Goal: Contribute content: Contribute content

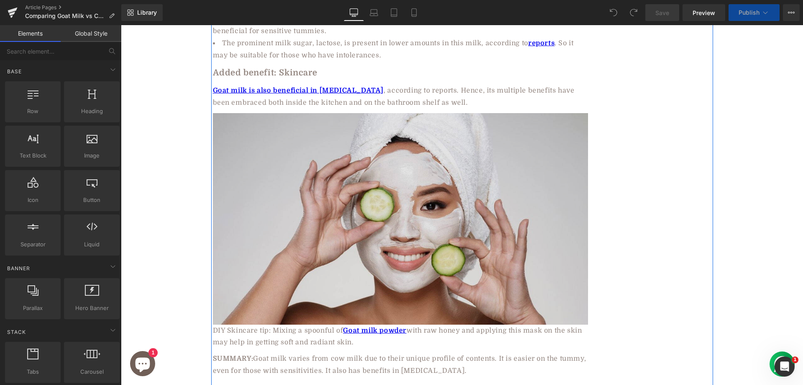
click at [385, 187] on img at bounding box center [400, 218] width 375 height 211
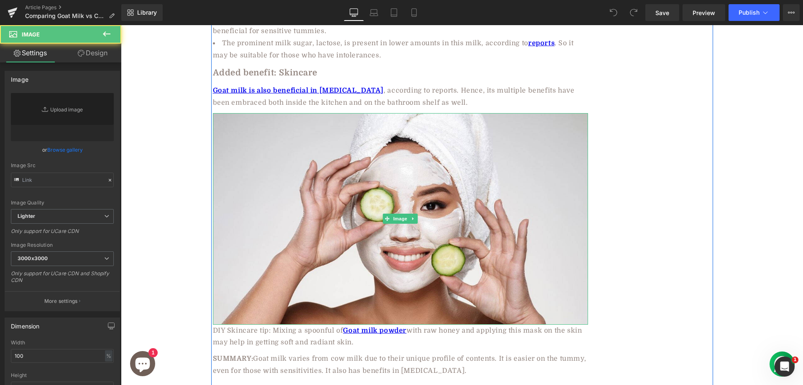
type input "[URL][DOMAIN_NAME]"
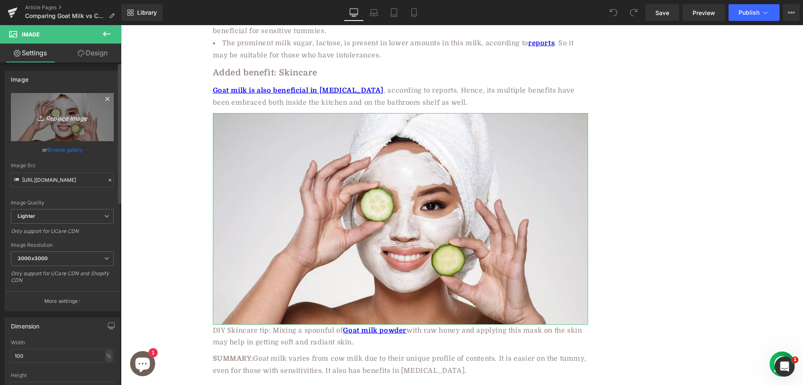
click at [64, 115] on icon "Replace Image" at bounding box center [62, 117] width 67 height 10
type input "C:\fakepath\ezgif.com-webp-to-jpg-converter (4).jpg"
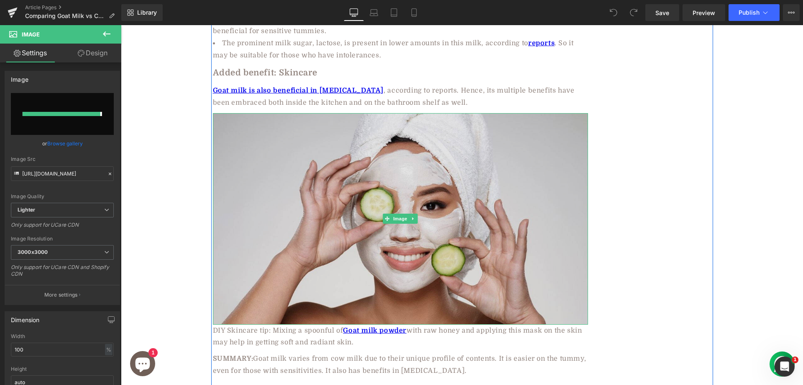
type input "[URL][DOMAIN_NAME]"
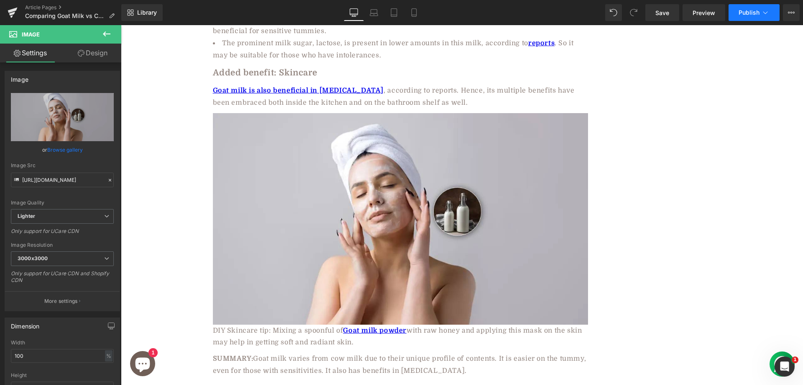
click at [746, 12] on span "Publish" at bounding box center [749, 12] width 21 height 7
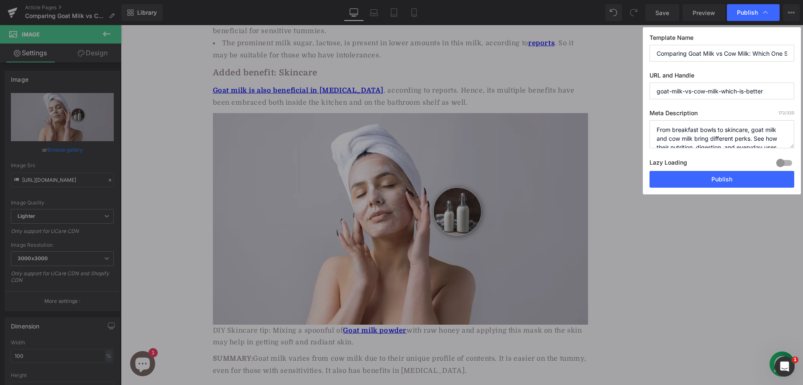
click at [682, 168] on label "Lazy Loading Build" at bounding box center [669, 164] width 38 height 14
drag, startPoint x: 682, startPoint y: 179, endPoint x: 562, endPoint y: 154, distance: 123.1
click at [682, 179] on button "Publish" at bounding box center [722, 179] width 145 height 17
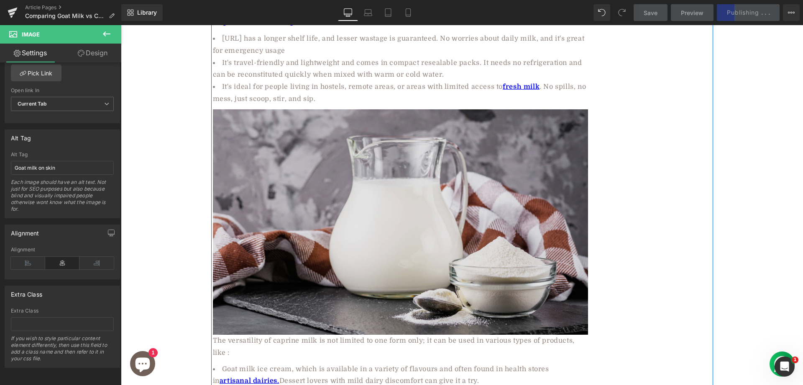
scroll to position [2510, 0]
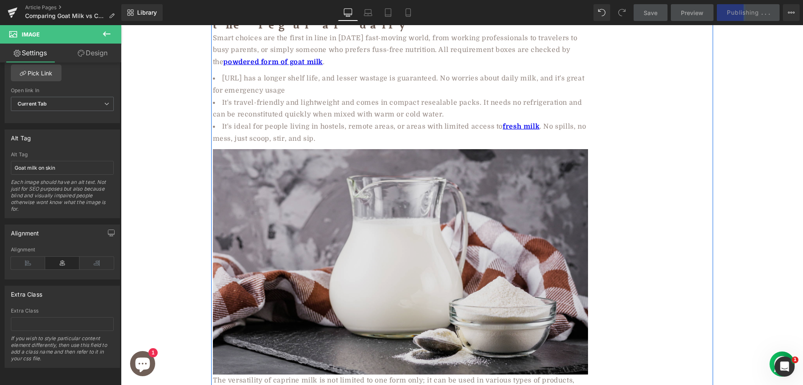
click at [348, 169] on img at bounding box center [400, 261] width 375 height 225
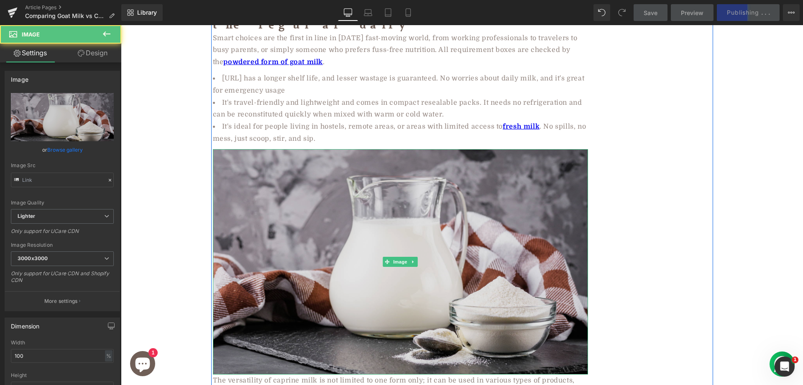
type input "[URL][DOMAIN_NAME]"
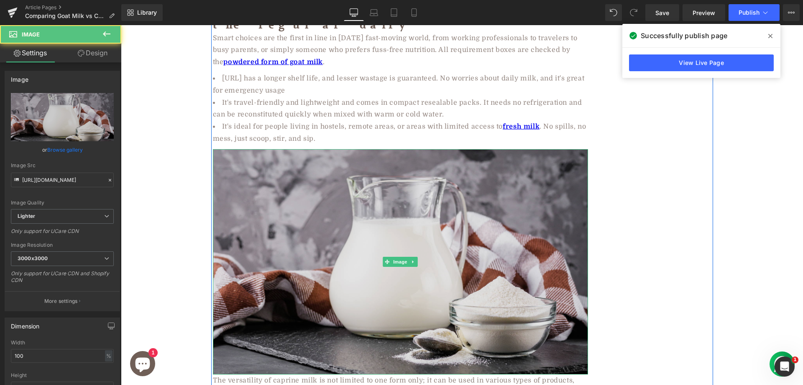
click at [367, 157] on img at bounding box center [400, 261] width 375 height 225
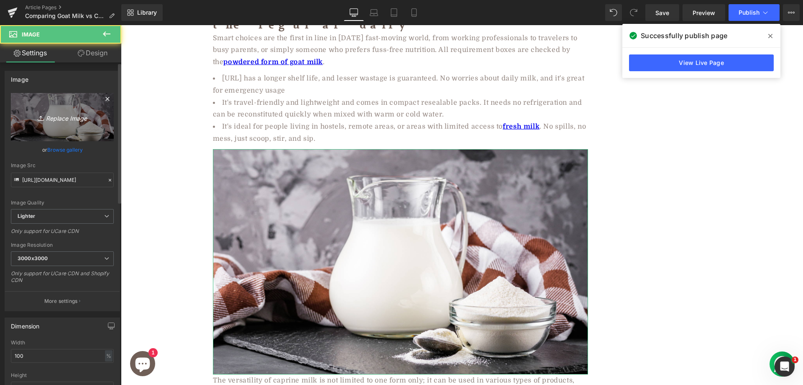
click at [56, 117] on icon "Replace Image" at bounding box center [62, 117] width 67 height 10
type input "C:\fakepath\intro-1737612202.jpg"
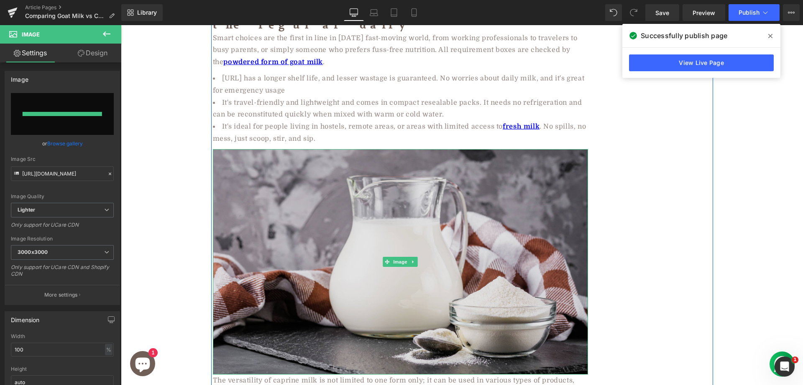
type input "[URL][DOMAIN_NAME]"
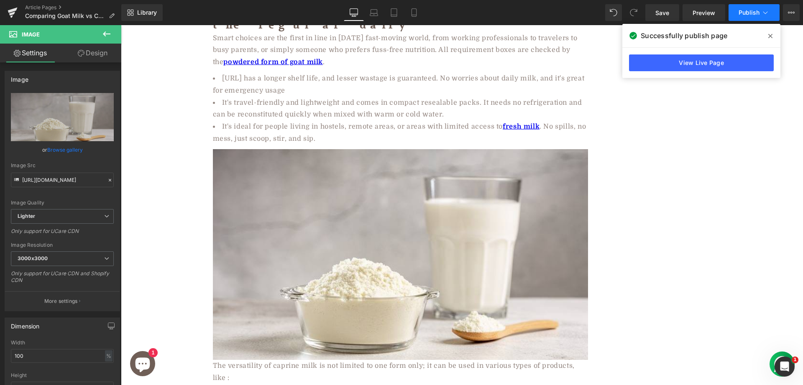
click at [755, 8] on button "Publish" at bounding box center [754, 12] width 51 height 17
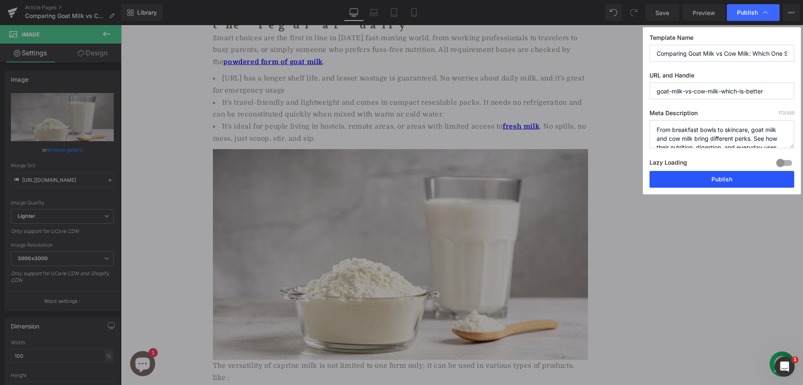
click at [700, 179] on button "Publish" at bounding box center [722, 179] width 145 height 17
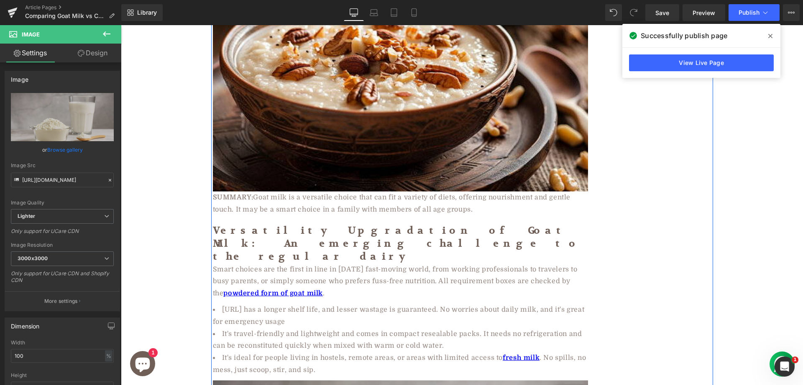
scroll to position [2343, 0]
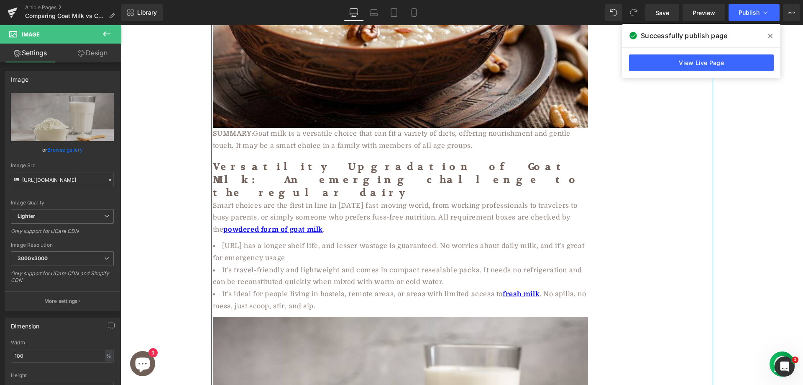
click at [290, 264] on li "It's travel-friendly and lightweight and comes in compact resealable packs. It …" at bounding box center [400, 276] width 375 height 24
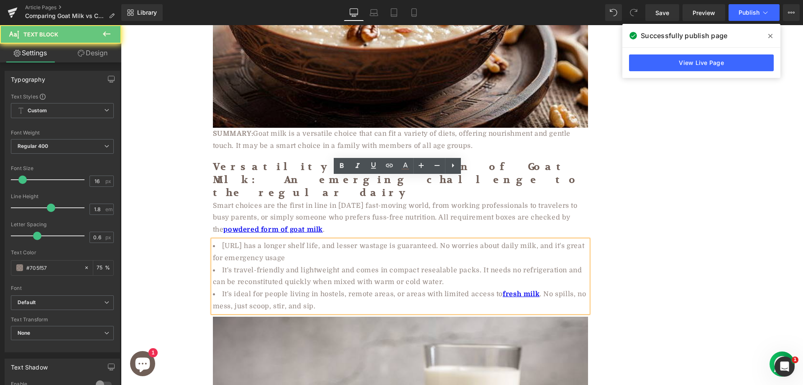
click at [280, 240] on li "[URL] has a longer shelf life, and lesser wastage is guaranteed. No worries abo…" at bounding box center [400, 252] width 375 height 24
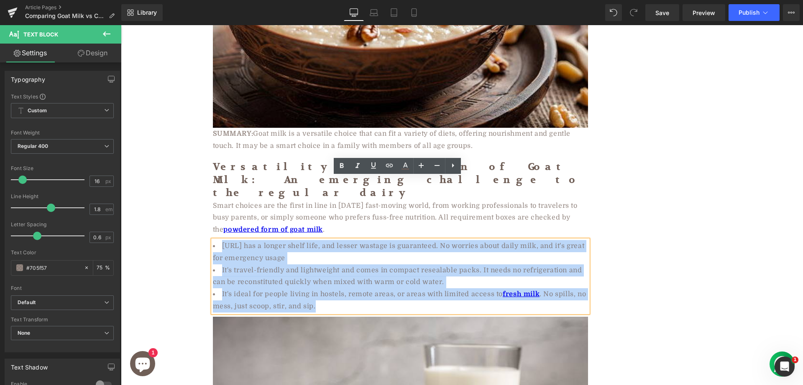
paste div
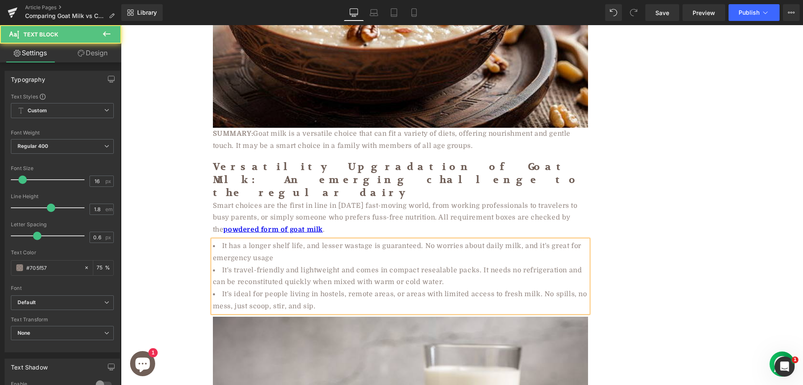
click at [510, 288] on li "It's ideal for people living in hostels, remote areas, or areas with limited ac…" at bounding box center [400, 300] width 375 height 24
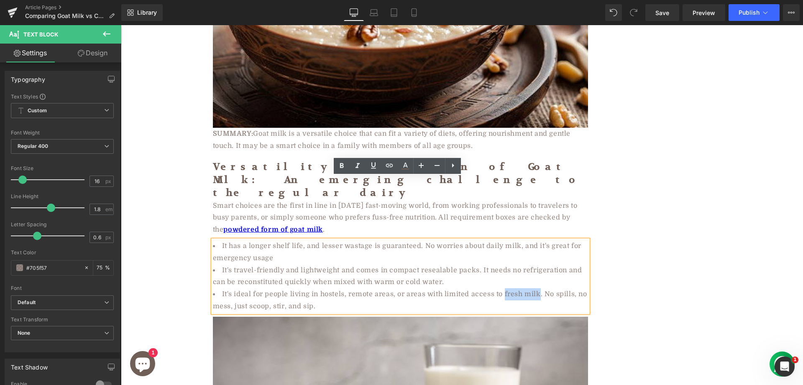
drag, startPoint x: 501, startPoint y: 231, endPoint x: 536, endPoint y: 233, distance: 35.2
click at [536, 288] on li "It's ideal for people living in hostels, remote areas, or areas with limited ac…" at bounding box center [400, 300] width 375 height 24
click at [393, 163] on icon at bounding box center [390, 165] width 10 height 10
click at [454, 241] on input "text" at bounding box center [482, 248] width 129 height 21
paste input "[URL][DOMAIN_NAME]"
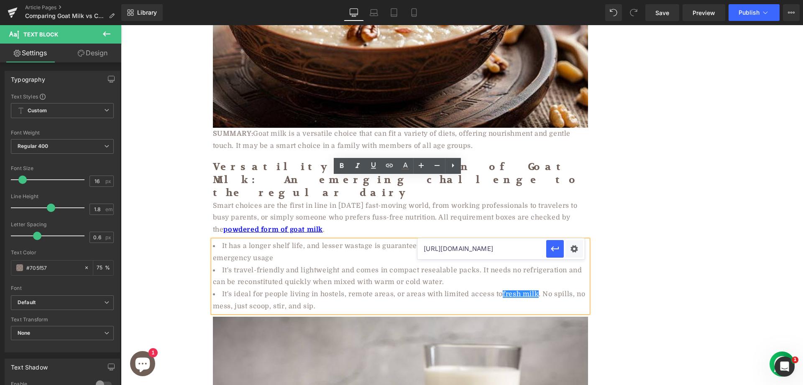
scroll to position [0, 20]
click at [556, 248] on icon "button" at bounding box center [555, 249] width 10 height 10
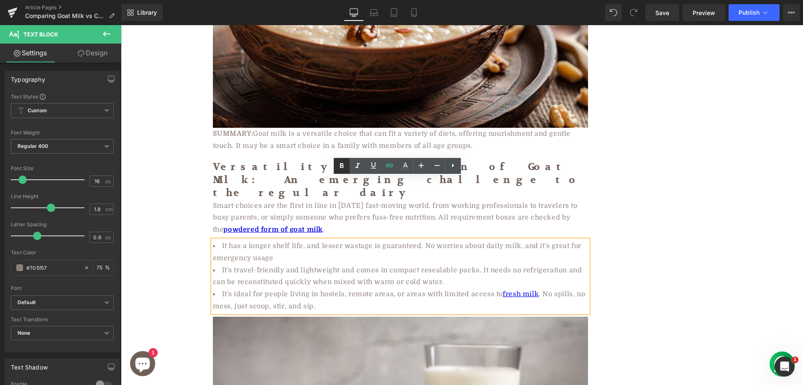
click at [343, 166] on icon at bounding box center [342, 165] width 4 height 5
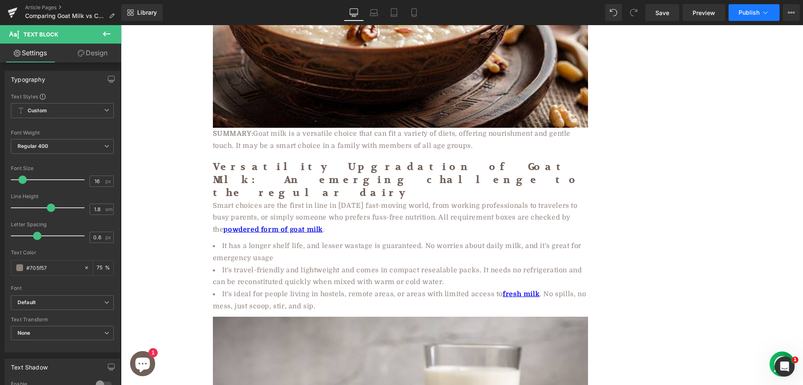
click at [757, 14] on span "Publish" at bounding box center [749, 12] width 21 height 7
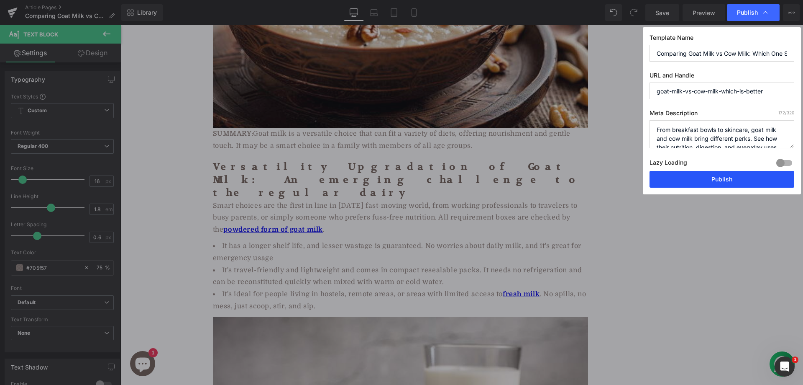
click at [704, 181] on button "Publish" at bounding box center [722, 179] width 145 height 17
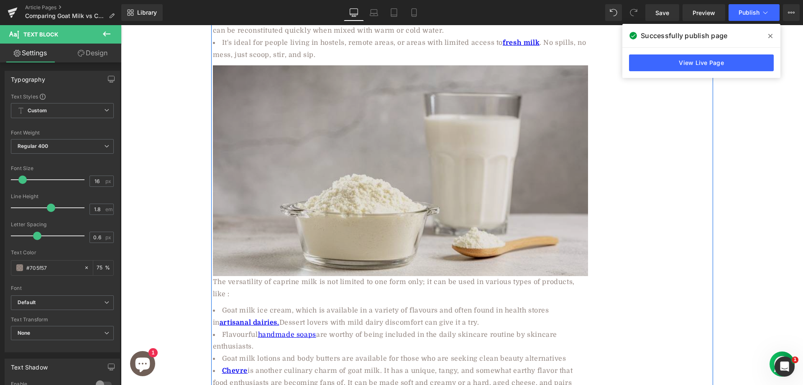
scroll to position [2845, 0]
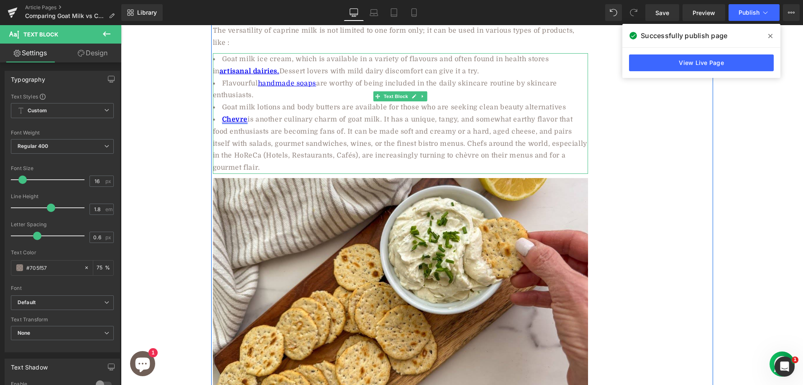
click at [230, 115] on strong "Chevre" at bounding box center [235, 119] width 26 height 8
click at [364, 113] on li "Chevre is another culinary charm of goat milk. It has a unique, tangy, and some…" at bounding box center [400, 143] width 375 height 60
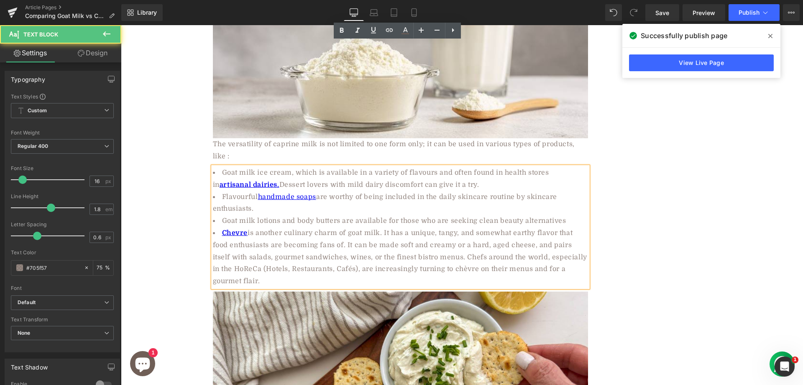
scroll to position [2720, 0]
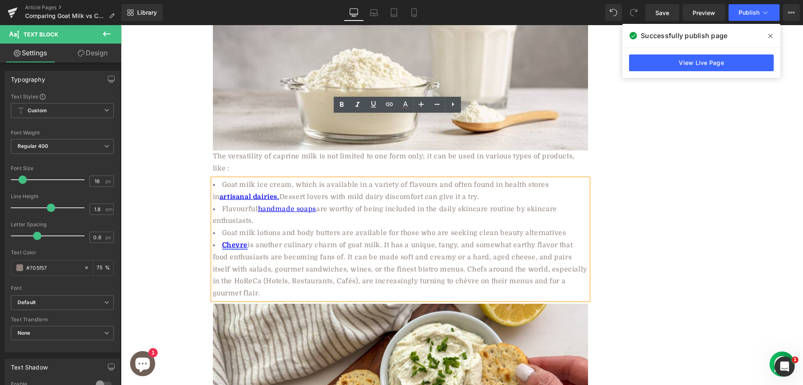
click at [227, 241] on strong "Chevre" at bounding box center [235, 245] width 26 height 8
click at [262, 195] on span "Edit" at bounding box center [263, 196] width 10 height 7
click at [297, 199] on input "[URL][DOMAIN_NAME]" at bounding box center [270, 199] width 129 height 21
click at [296, 198] on input "[URL][DOMAIN_NAME]" at bounding box center [270, 199] width 129 height 21
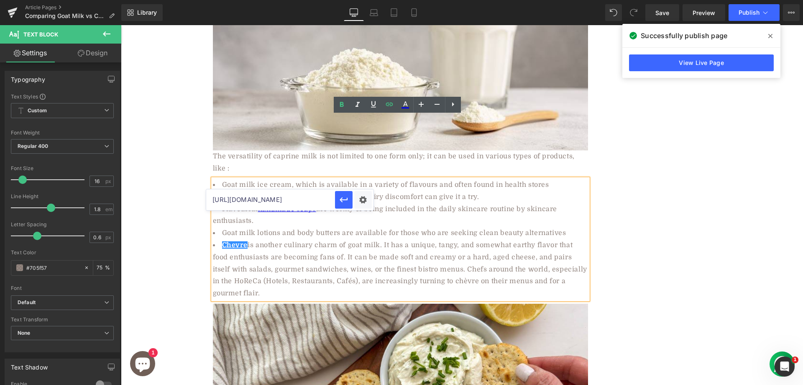
drag, startPoint x: 282, startPoint y: 199, endPoint x: 221, endPoint y: 202, distance: 61.2
click at [221, 202] on input "[URL][DOMAIN_NAME]" at bounding box center [270, 199] width 129 height 21
click at [274, 200] on input "[URL][DOMAIN_NAME]" at bounding box center [270, 199] width 129 height 21
paste input "e"
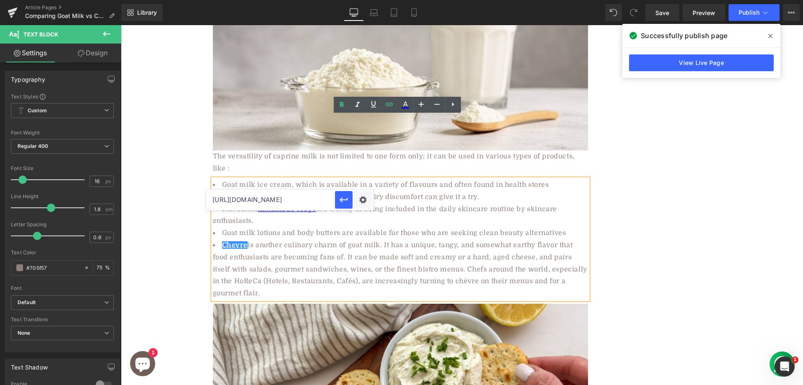
scroll to position [0, 95]
type input "[URL][DOMAIN_NAME]"
click at [344, 196] on icon "button" at bounding box center [344, 200] width 10 height 10
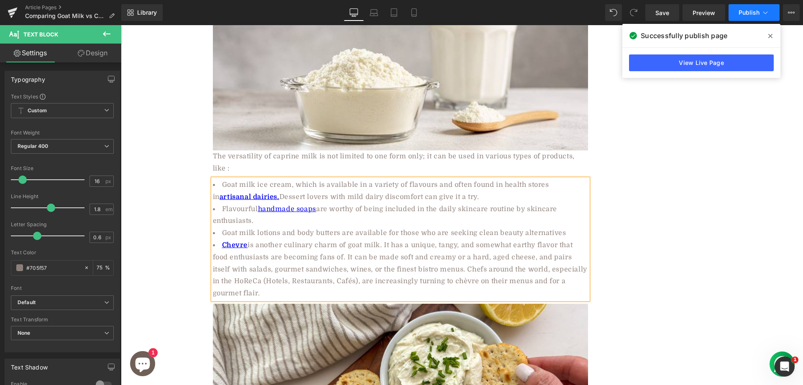
click at [749, 15] on span "Publish" at bounding box center [749, 12] width 21 height 7
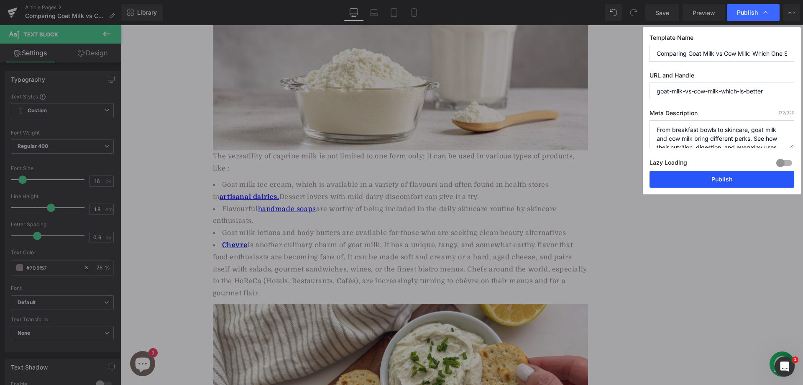
click at [708, 177] on button "Publish" at bounding box center [722, 179] width 145 height 17
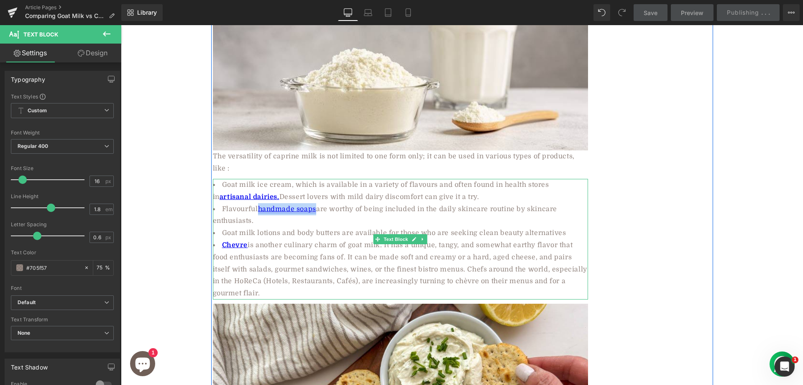
drag, startPoint x: 255, startPoint y: 146, endPoint x: 314, endPoint y: 147, distance: 59.0
click at [314, 203] on li "Flavourful handmade soaps are worthy of being included in the daily skincare ro…" at bounding box center [400, 215] width 375 height 24
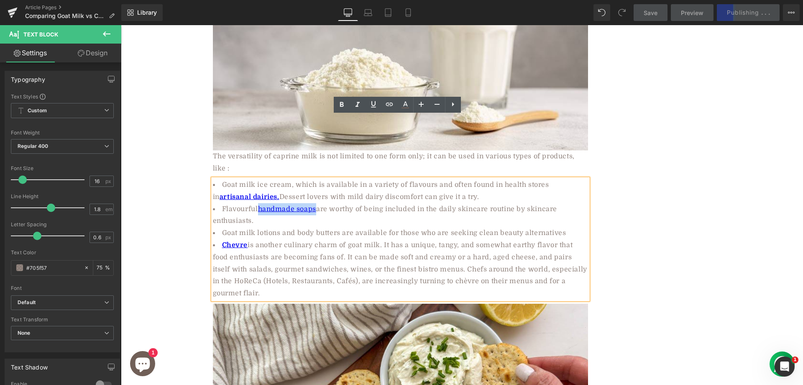
click at [328, 203] on li "Flavourful handmade soaps are worthy of being included in the daily skincare ro…" at bounding box center [400, 215] width 375 height 24
drag, startPoint x: 315, startPoint y: 144, endPoint x: 256, endPoint y: 147, distance: 58.7
click at [256, 203] on li "Flavourful handmade soaps are worthy of being included in the daily skincare ro…" at bounding box center [400, 215] width 375 height 24
click at [344, 105] on icon at bounding box center [342, 105] width 10 height 10
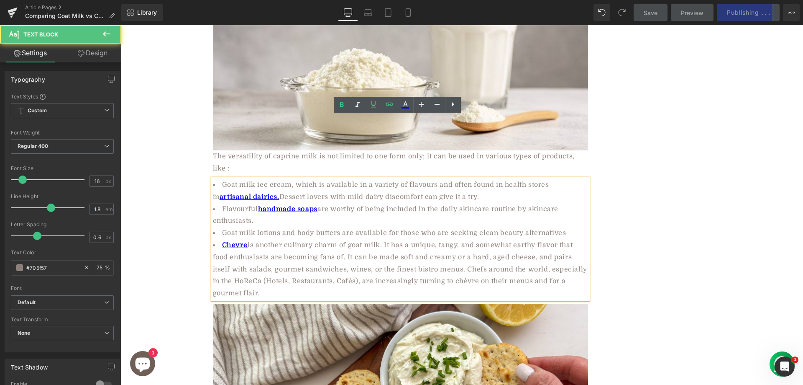
click at [469, 227] on li "Goat milk lotions and body butters are available for those who are seeking clea…" at bounding box center [400, 233] width 375 height 12
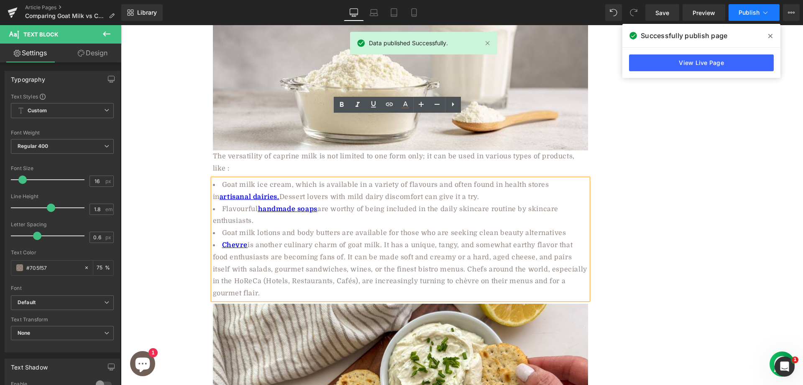
click at [745, 12] on span "Publish" at bounding box center [749, 12] width 21 height 7
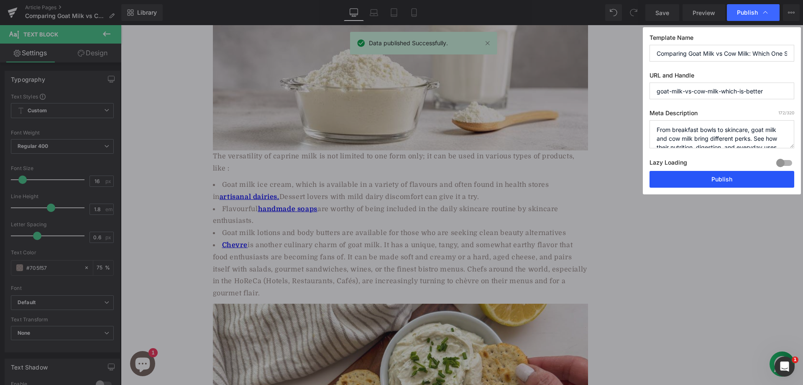
click at [701, 181] on button "Publish" at bounding box center [722, 179] width 145 height 17
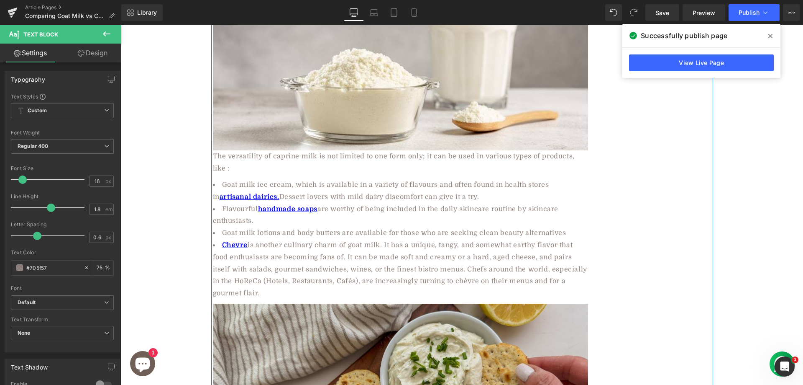
scroll to position [2929, 0]
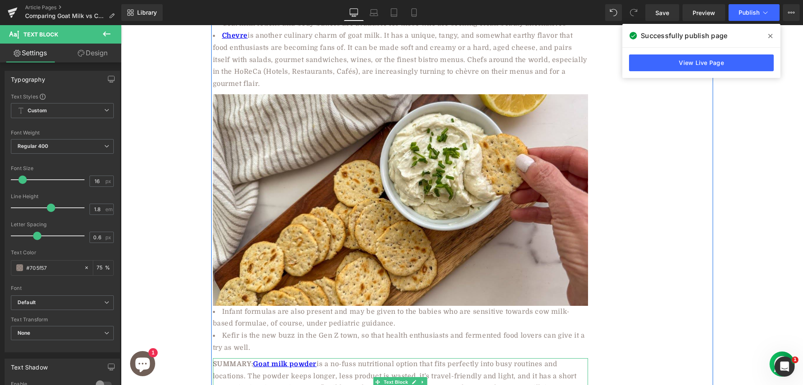
click at [249, 360] on strong "SUMMARY:" at bounding box center [233, 364] width 41 height 8
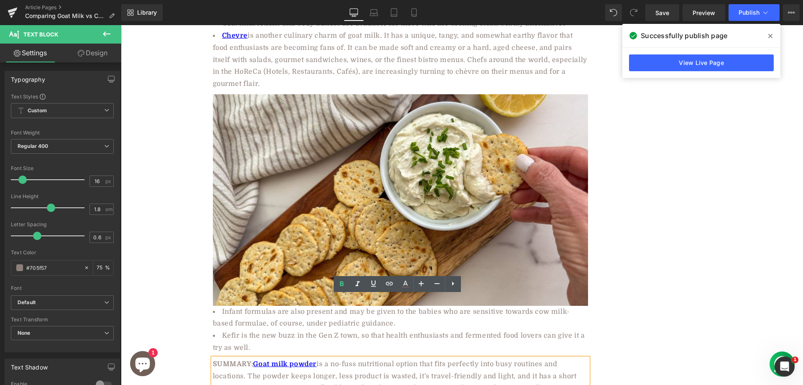
click at [249, 360] on strong "SUMMARY:" at bounding box center [233, 364] width 41 height 8
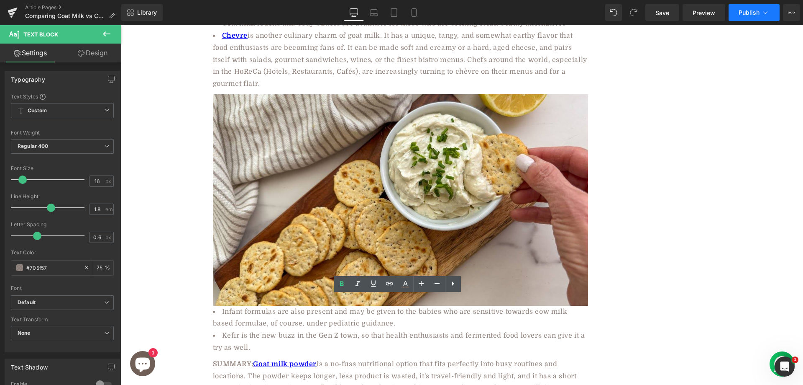
click at [741, 18] on button "Publish" at bounding box center [754, 12] width 51 height 17
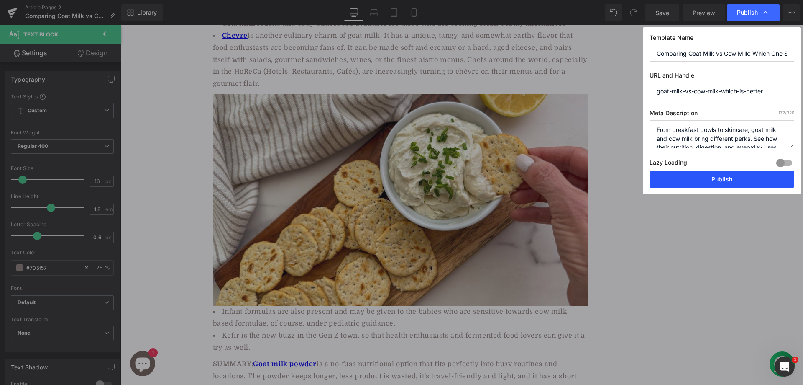
click at [689, 179] on button "Publish" at bounding box center [722, 179] width 145 height 17
